Goal: Task Accomplishment & Management: Complete application form

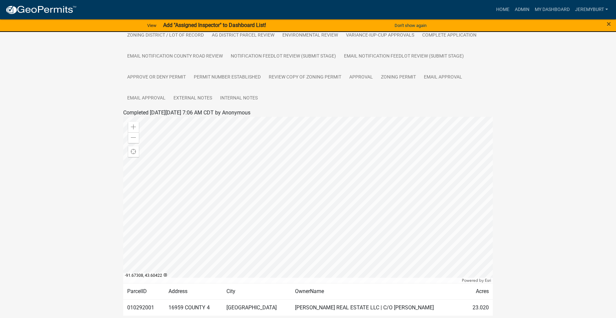
scroll to position [42, 0]
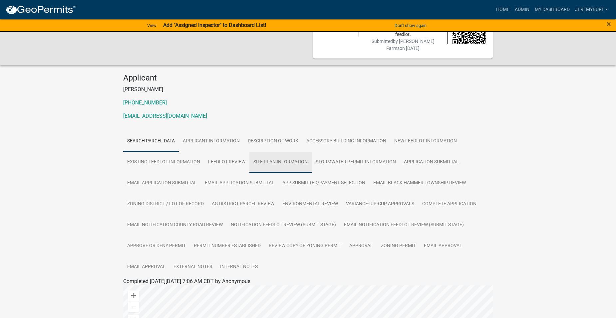
click at [270, 163] on link "SITE PLAN INFORMATION" at bounding box center [280, 162] width 62 height 21
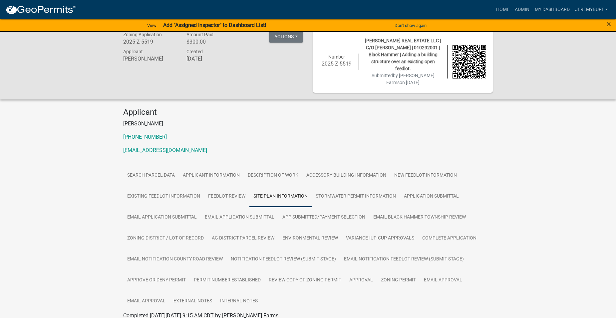
scroll to position [0, 0]
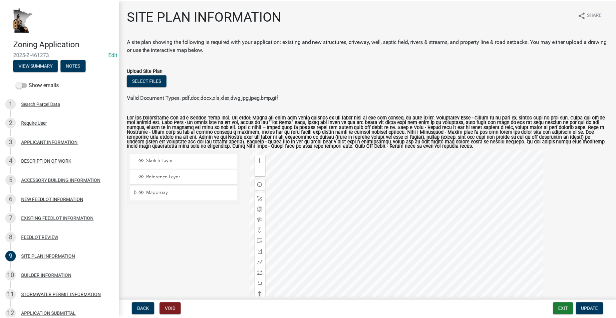
scroll to position [33, 0]
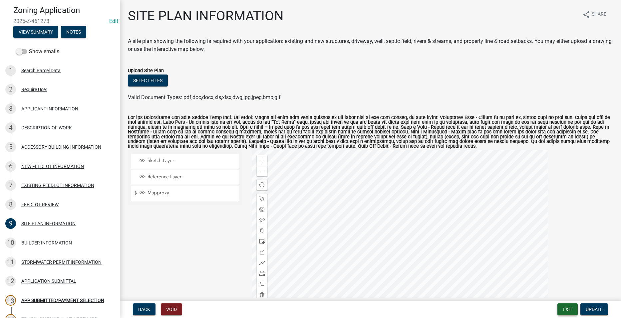
click at [569, 312] on button "Exit" at bounding box center [567, 310] width 20 height 12
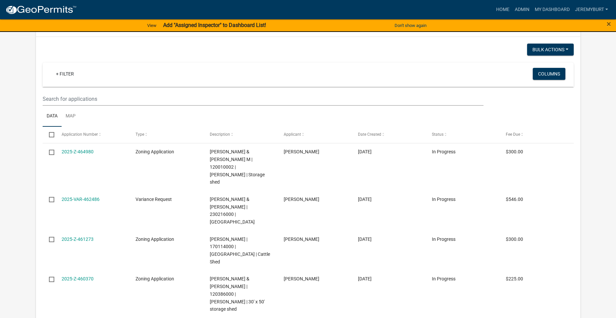
scroll to position [166, 0]
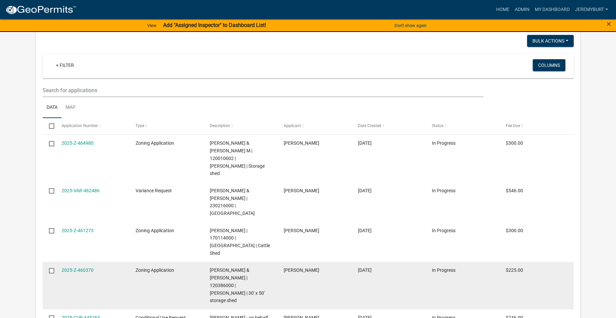
select select "1: 25"
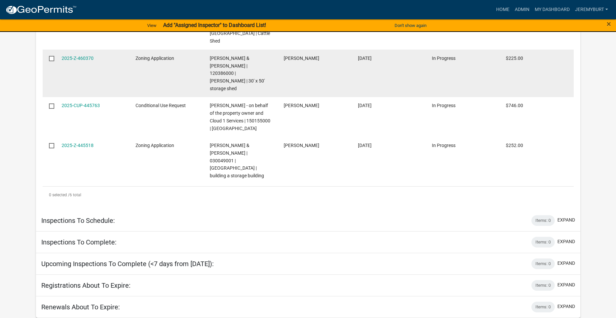
scroll to position [1364, 0]
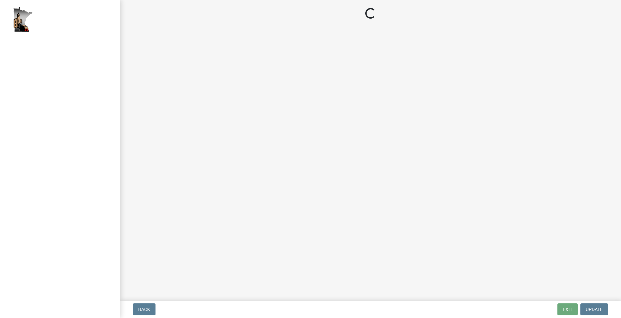
select select "2: 1"
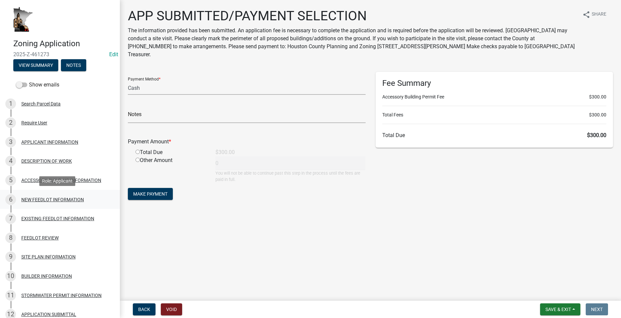
click at [45, 198] on div "NEW FEEDLOT INFORMATION" at bounding box center [52, 199] width 63 height 5
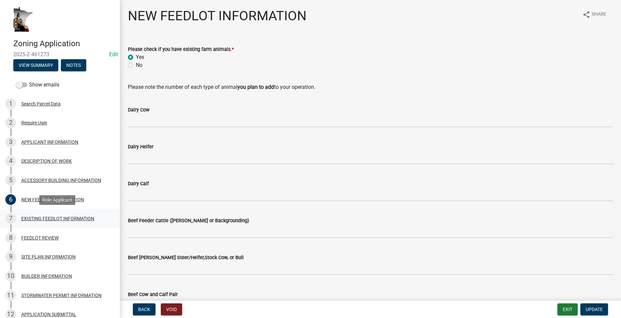
click at [60, 218] on div "EXISTING FEEDLOT INFORMATION" at bounding box center [57, 218] width 73 height 5
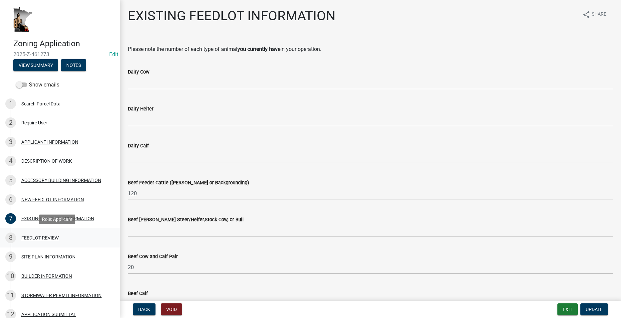
click at [39, 237] on div "FEEDLOT REVIEW" at bounding box center [39, 238] width 37 height 5
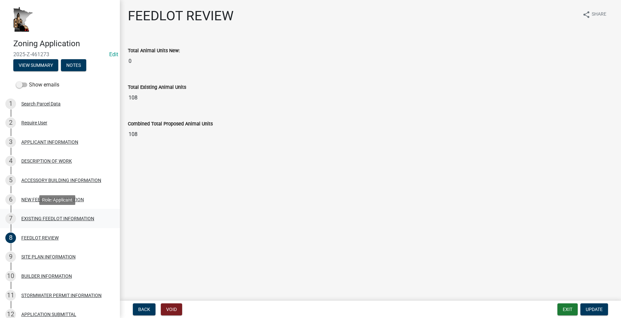
click at [42, 218] on div "EXISTING FEEDLOT INFORMATION" at bounding box center [57, 218] width 73 height 5
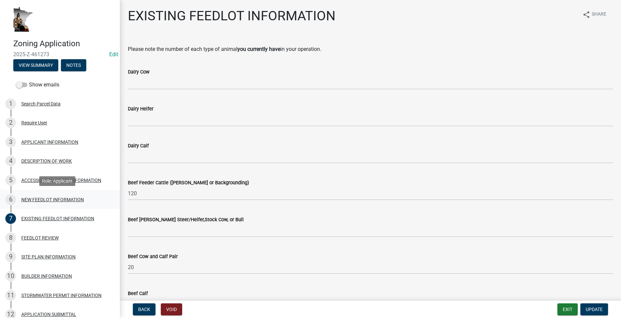
click at [36, 198] on div "NEW FEEDLOT INFORMATION" at bounding box center [52, 199] width 63 height 5
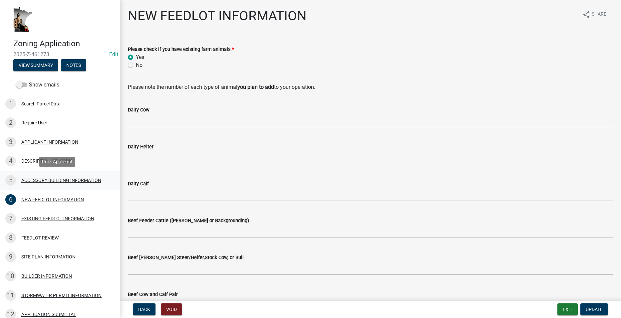
click at [51, 180] on div "ACCESSORY BUILDING INFORMATION" at bounding box center [61, 180] width 80 height 5
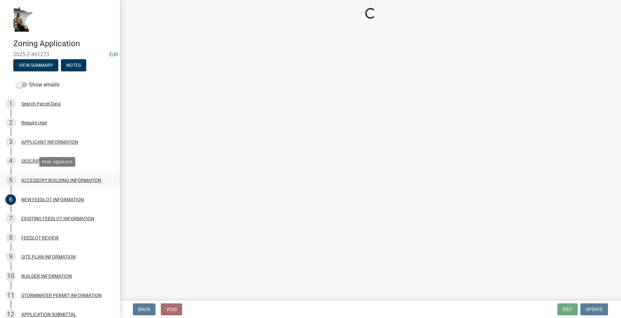
select select "ea2785e3-9e58-4562-b2ed-41a70a2b747b"
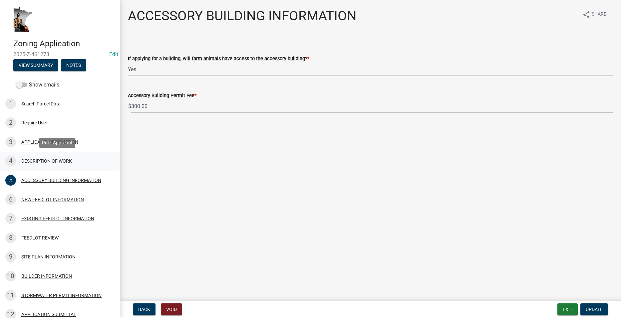
click at [31, 159] on div "DESCRIPTION OF WORK" at bounding box center [46, 161] width 51 height 5
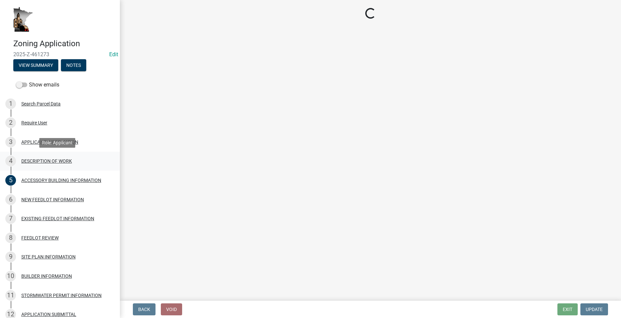
select select "b3a6beee-04a6-4ced-bc5d-3a63bafb7701"
select select "8a50126a-ac8f-44d1-8890-2a914b053a60"
select select "6fa3780f-5db1-4692-8b38-e5e5a086efc1"
select select "4bd12ca6-4a20-42a0-933f-fd6ef7b65674"
select select "865858fb-cec4-4771-ade1-629df977e661"
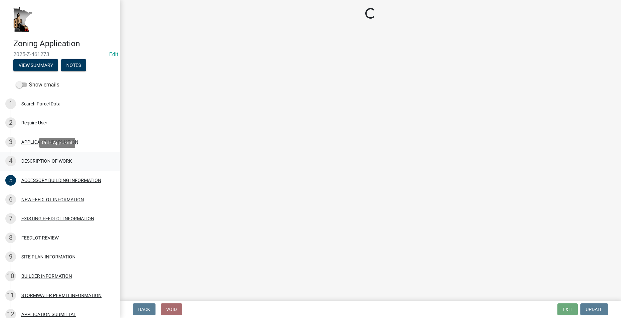
select select "c0af4bca-2ac9-43a4-954a-b6dfd2bb8fae"
select select "79149638-379e-4eb8-8707-a078303474c9"
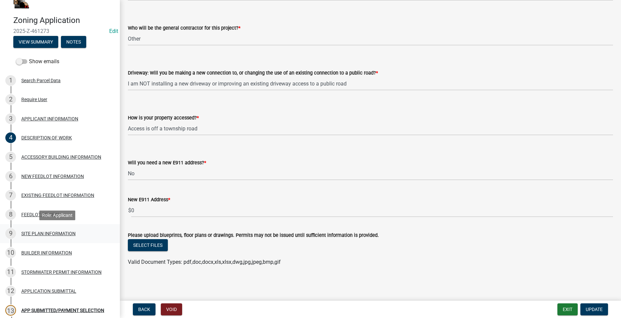
scroll to position [33, 0]
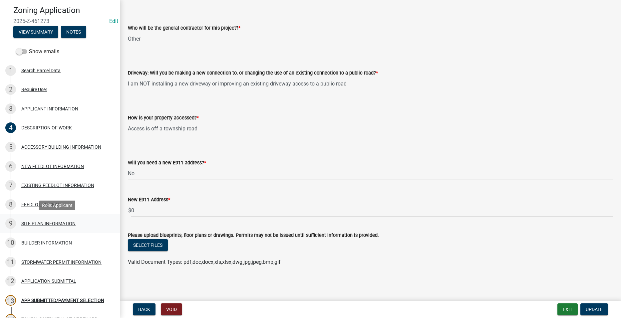
click at [35, 223] on div "SITE PLAN INFORMATION" at bounding box center [48, 223] width 54 height 5
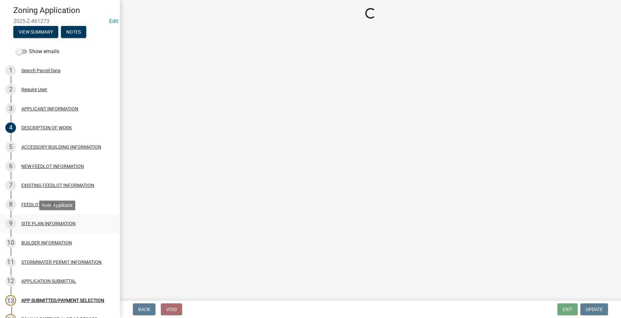
scroll to position [0, 0]
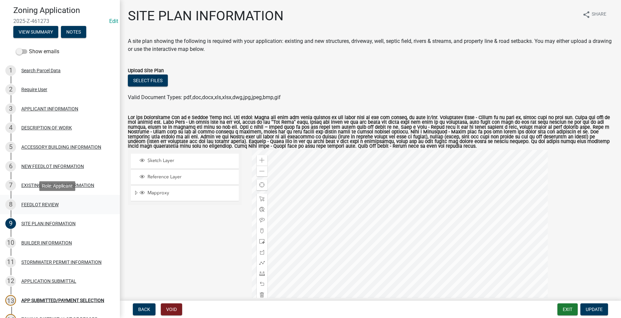
click at [28, 205] on div "FEEDLOT REVIEW" at bounding box center [39, 204] width 37 height 5
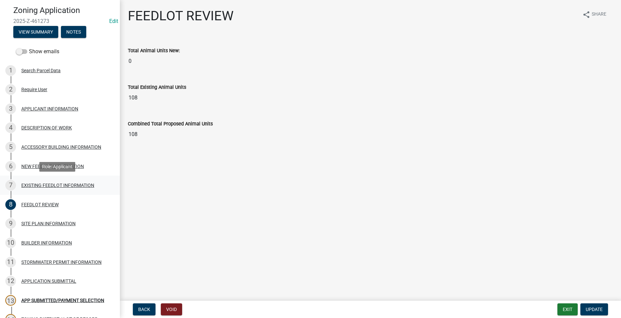
click at [41, 183] on div "EXISTING FEEDLOT INFORMATION" at bounding box center [57, 185] width 73 height 5
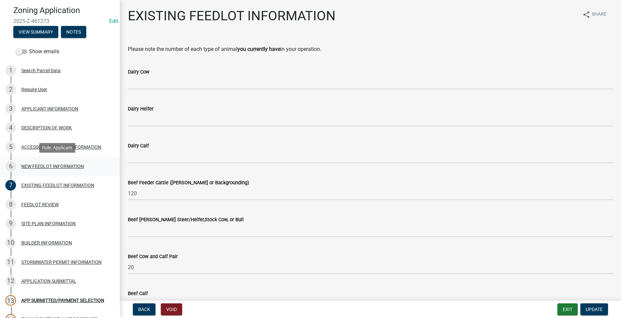
click at [60, 166] on div "NEW FEEDLOT INFORMATION" at bounding box center [52, 166] width 63 height 5
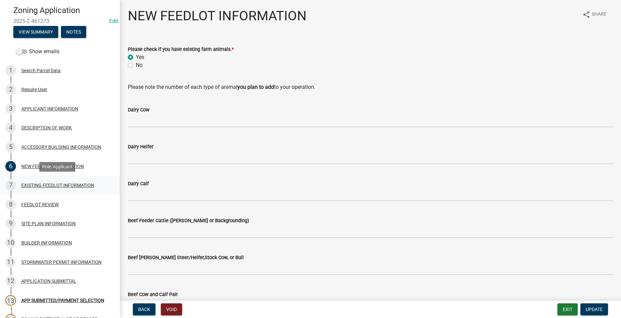
click at [43, 184] on div "EXISTING FEEDLOT INFORMATION" at bounding box center [57, 185] width 73 height 5
